Goal: Task Accomplishment & Management: Manage account settings

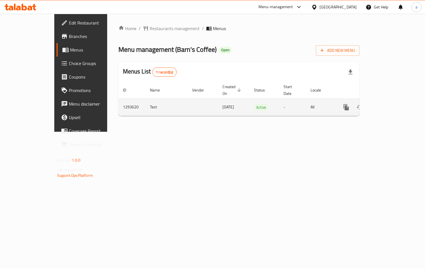
click at [390, 104] on icon "enhanced table" at bounding box center [387, 107] width 7 height 7
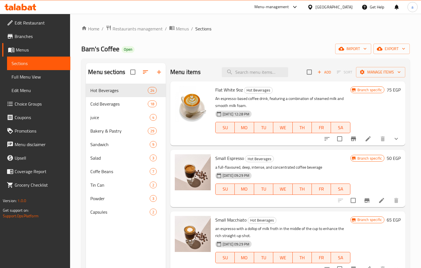
click at [15, 102] on span "Choice Groups" at bounding box center [40, 103] width 51 height 7
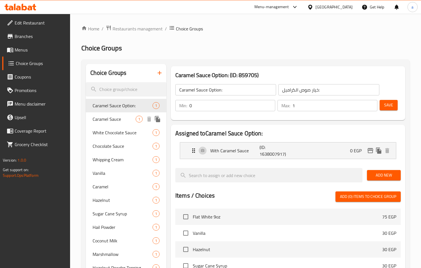
click at [116, 119] on span "Caramel Sauce" at bounding box center [114, 119] width 43 height 7
type input "Caramel Sauce"
type input "الكرمل صوص"
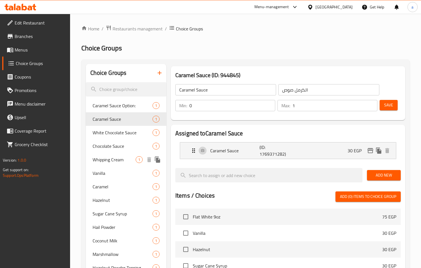
click at [111, 160] on span "Whipping Cream" at bounding box center [114, 159] width 43 height 7
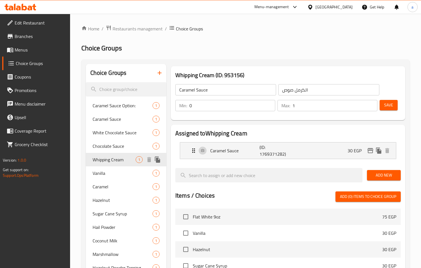
type input "Whipping Cream"
type input "كريمة مخفوقة"
click at [125, 26] on span "Restaurants management" at bounding box center [138, 28] width 50 height 7
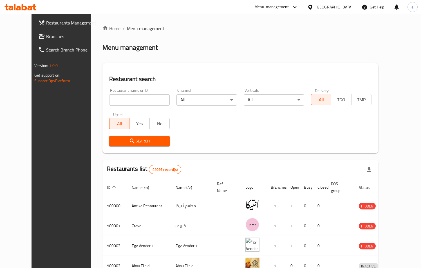
click at [34, 40] on link "Branches" at bounding box center [68, 37] width 68 height 14
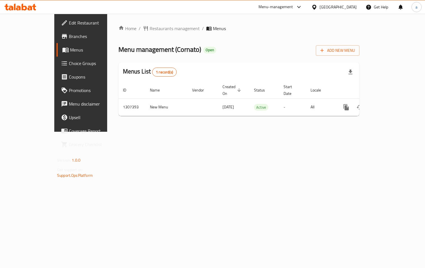
click at [57, 59] on link "Choice Groups" at bounding box center [91, 64] width 69 height 14
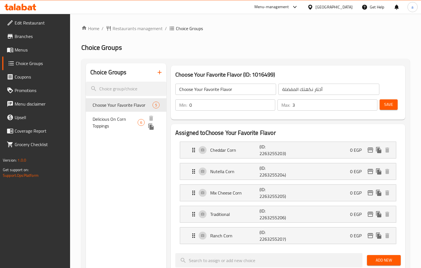
click at [112, 121] on span "Delicious On Corn Toppings" at bounding box center [115, 123] width 45 height 14
type input "Delicious On Corn Toppings"
type input "إضافات لذيذة على حبة الذرة"
type input "6"
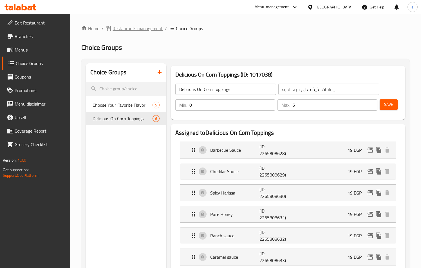
click at [123, 27] on span "Restaurants management" at bounding box center [138, 28] width 50 height 7
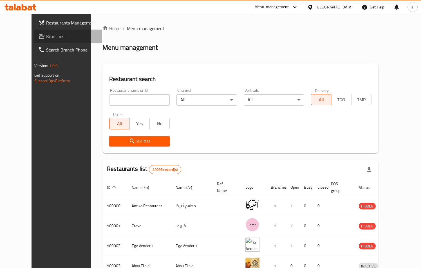
click at [46, 33] on span "Branches" at bounding box center [71, 36] width 51 height 7
